Goal: Find specific page/section: Find specific page/section

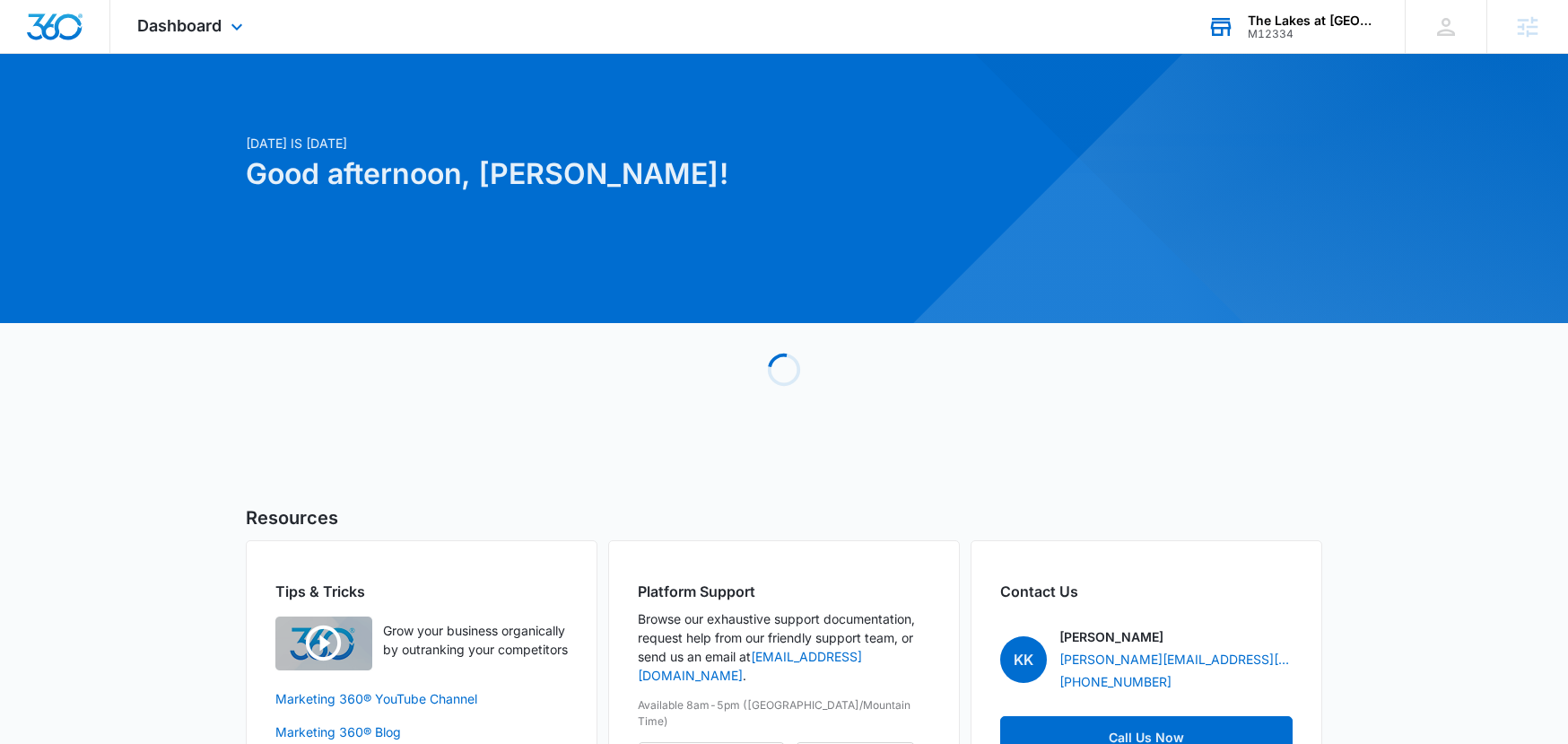
click at [1284, 7] on div "The Lakes at West Chester M12334 Your Accounts View All" at bounding box center [1293, 27] width 224 height 53
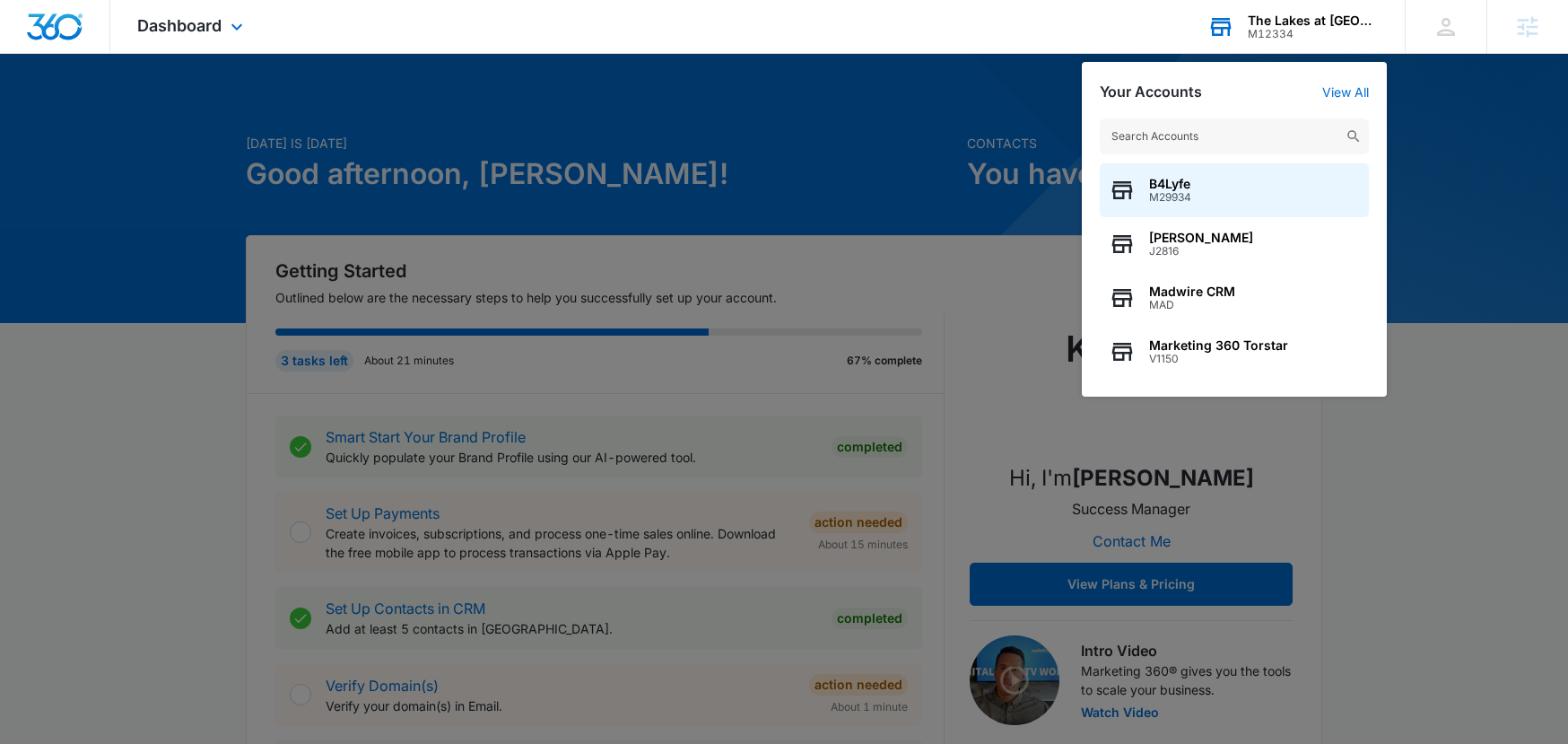
click at [1213, 138] on input "text" at bounding box center [1234, 136] width 269 height 36
click at [1520, 33] on icon at bounding box center [1529, 27] width 20 height 20
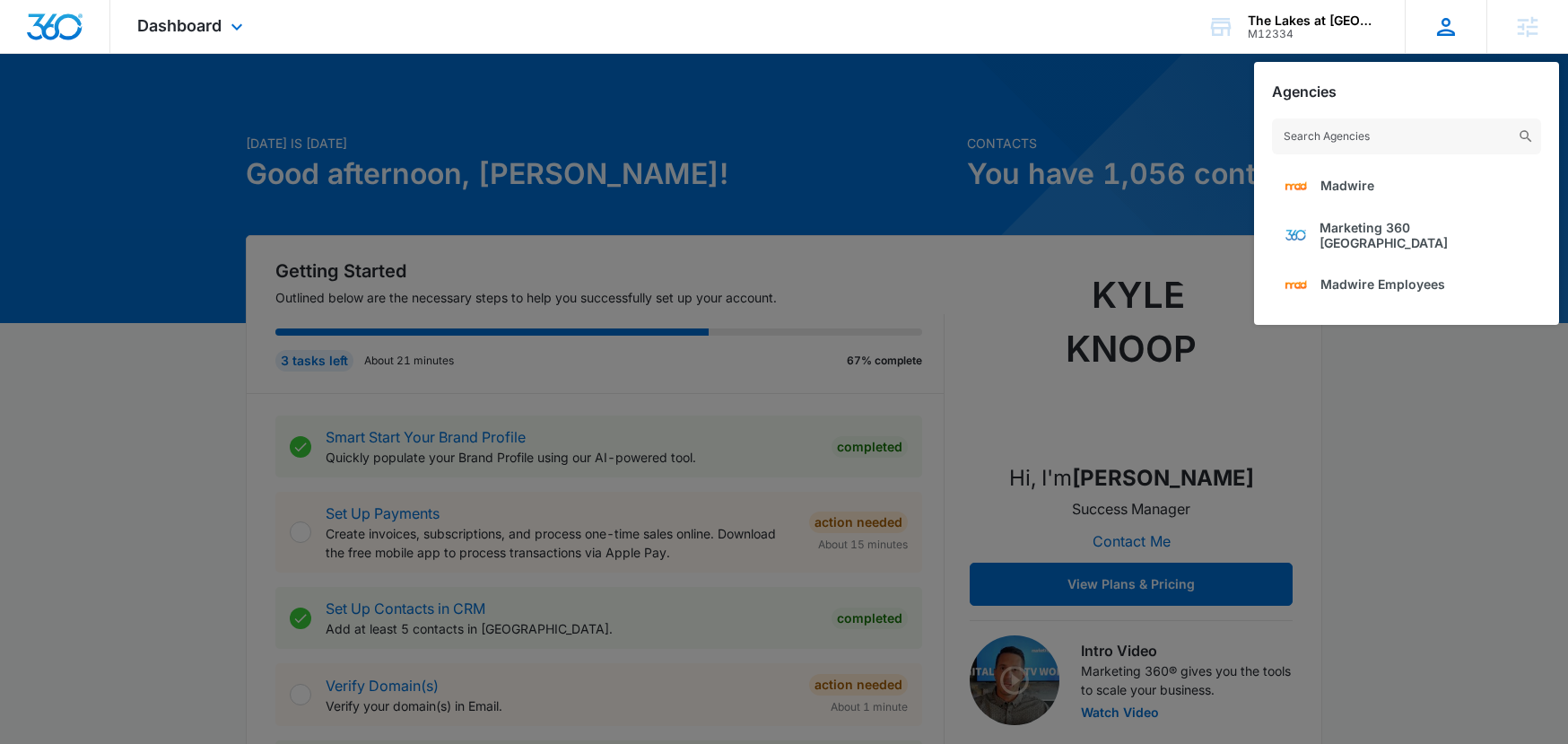
click at [1443, 25] on icon at bounding box center [1446, 27] width 27 height 27
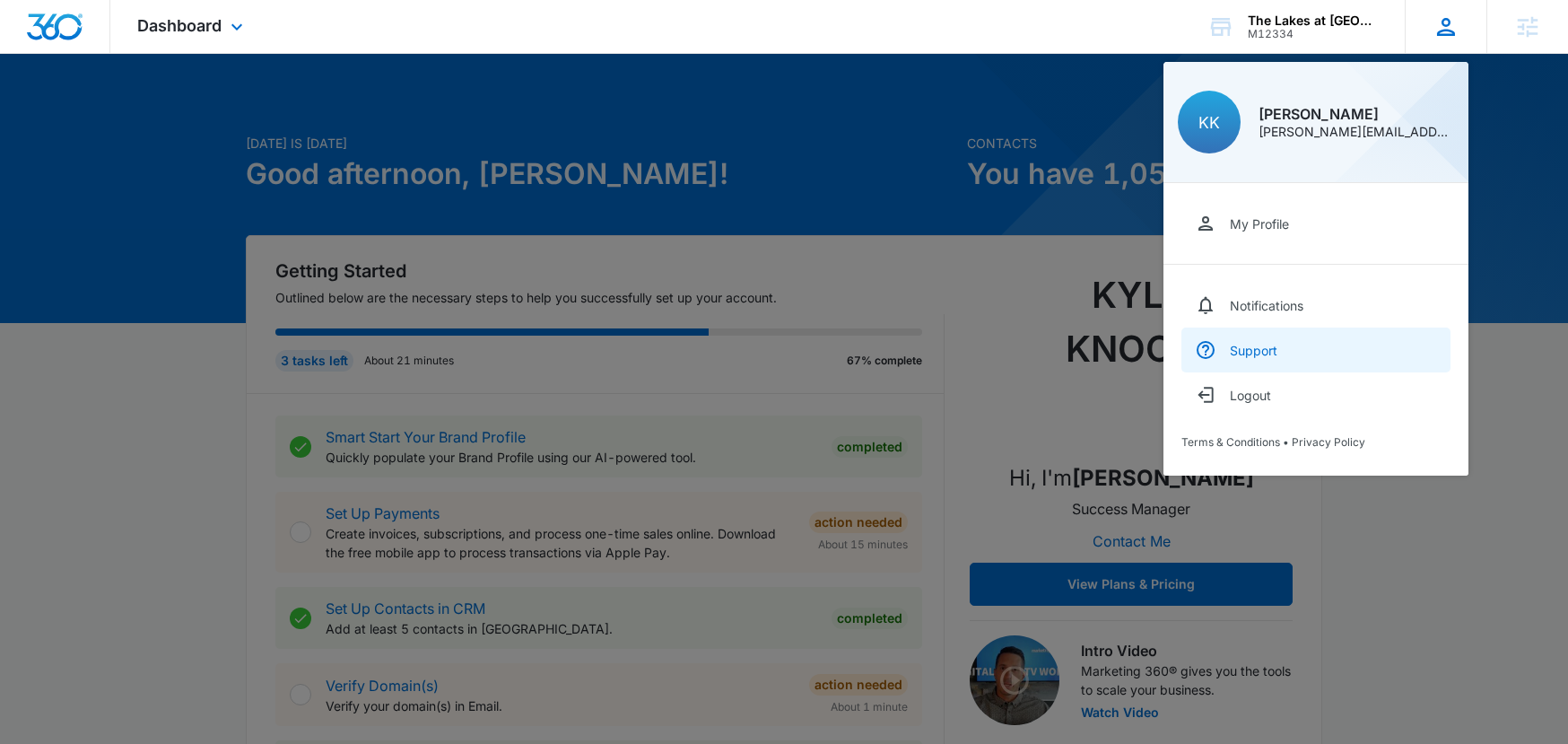
click at [1235, 340] on link "Support" at bounding box center [1316, 350] width 269 height 45
